Goal: Information Seeking & Learning: Learn about a topic

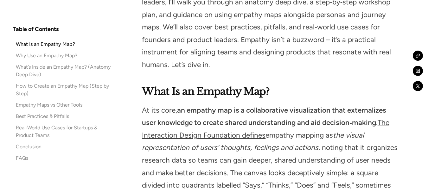
scroll to position [729, 0]
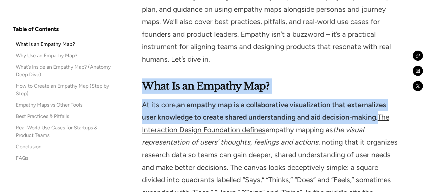
drag, startPoint x: 380, startPoint y: 95, endPoint x: 137, endPoint y: 64, distance: 244.9
click at [185, 101] on strong "an empathy map is a collaborative visualization that externalizes user knowledg…" at bounding box center [264, 111] width 244 height 21
click at [215, 101] on strong "an empathy map is a collaborative visualization that externalizes user knowledg…" at bounding box center [264, 111] width 244 height 21
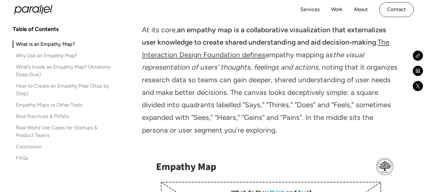
scroll to position [760, 0]
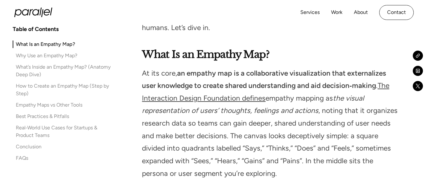
drag, startPoint x: 179, startPoint y: 50, endPoint x: 382, endPoint y: 64, distance: 203.9
click at [382, 67] on p "At its core, an empathy map is a collaborative visualization that externalizes …" at bounding box center [271, 123] width 258 height 113
copy p "an empathy map is a collaborative visualization that externalizes user knowledg…"
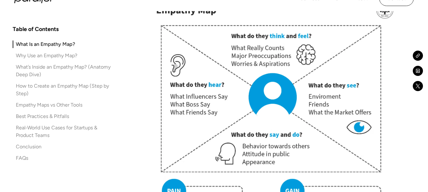
scroll to position [919, 0]
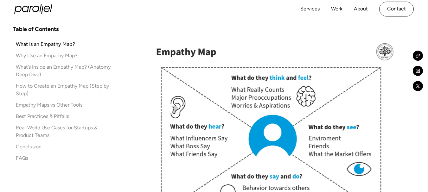
click at [189, 38] on img at bounding box center [271, 167] width 258 height 258
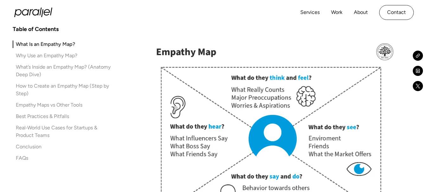
click at [189, 55] on img at bounding box center [271, 167] width 258 height 258
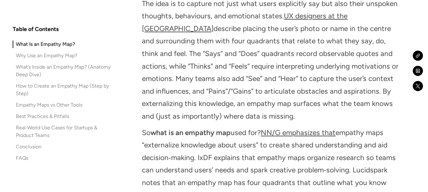
scroll to position [1267, 0]
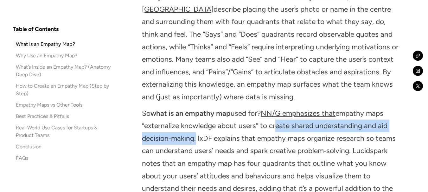
drag, startPoint x: 271, startPoint y: 102, endPoint x: 195, endPoint y: 116, distance: 77.6
click at [195, 116] on p "So what is an empathy map used for? NN/G emphasizes that empathy maps “external…" at bounding box center [271, 176] width 258 height 138
click at [285, 107] on p "So what is an empathy map used for? NN/G emphasizes that empathy maps “external…" at bounding box center [271, 176] width 258 height 138
drag, startPoint x: 268, startPoint y: 104, endPoint x: 195, endPoint y: 117, distance: 74.7
click at [195, 117] on p "So what is an empathy map used for? NN/G emphasizes that empathy maps “external…" at bounding box center [271, 176] width 258 height 138
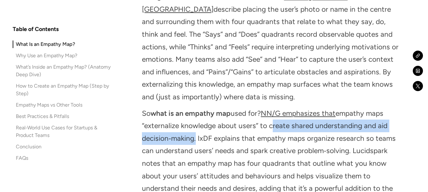
drag, startPoint x: 181, startPoint y: 112, endPoint x: 193, endPoint y: 115, distance: 11.8
click at [193, 115] on p "So what is an empathy map used for? NN/G emphasizes that empathy maps “external…" at bounding box center [271, 176] width 258 height 138
copy p "create shared understanding and aid decision‑making"
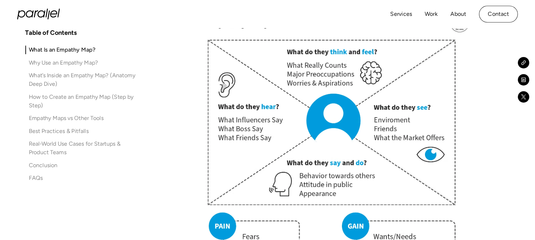
scroll to position [838, 0]
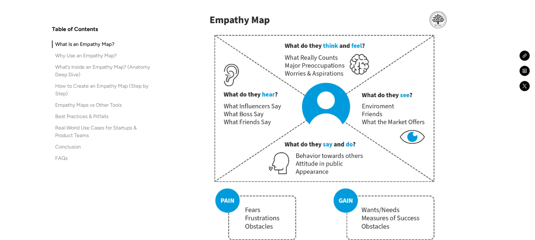
drag, startPoint x: 461, startPoint y: 0, endPoint x: 194, endPoint y: 108, distance: 288.0
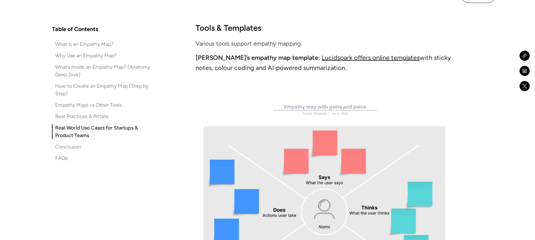
scroll to position [5035, 0]
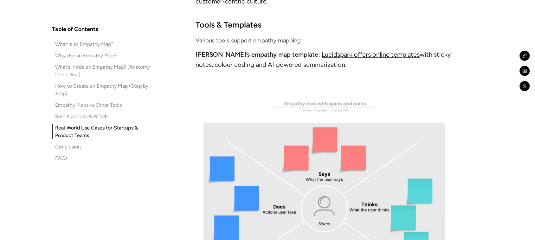
click at [259, 110] on img at bounding box center [324, 222] width 258 height 262
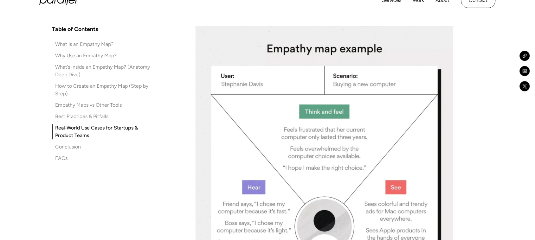
scroll to position [5431, 0]
